Goal: Communication & Community: Connect with others

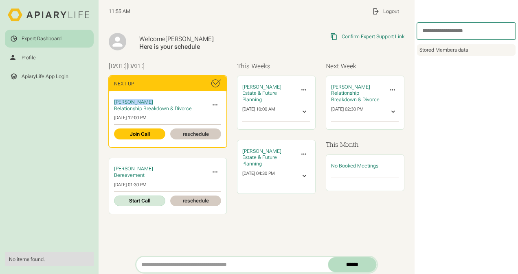
drag, startPoint x: 147, startPoint y: 102, endPoint x: 110, endPoint y: 100, distance: 36.7
click at [110, 100] on div "[PERSON_NAME] Relationship Breakdown & Divorce Invite Expert Cancel Meeting Inv…" at bounding box center [167, 119] width 117 height 56
click at [164, 100] on div "[PERSON_NAME]" at bounding box center [160, 102] width 92 height 7
click at [143, 132] on link "Join Call" at bounding box center [139, 134] width 51 height 11
